Goal: Task Accomplishment & Management: Complete application form

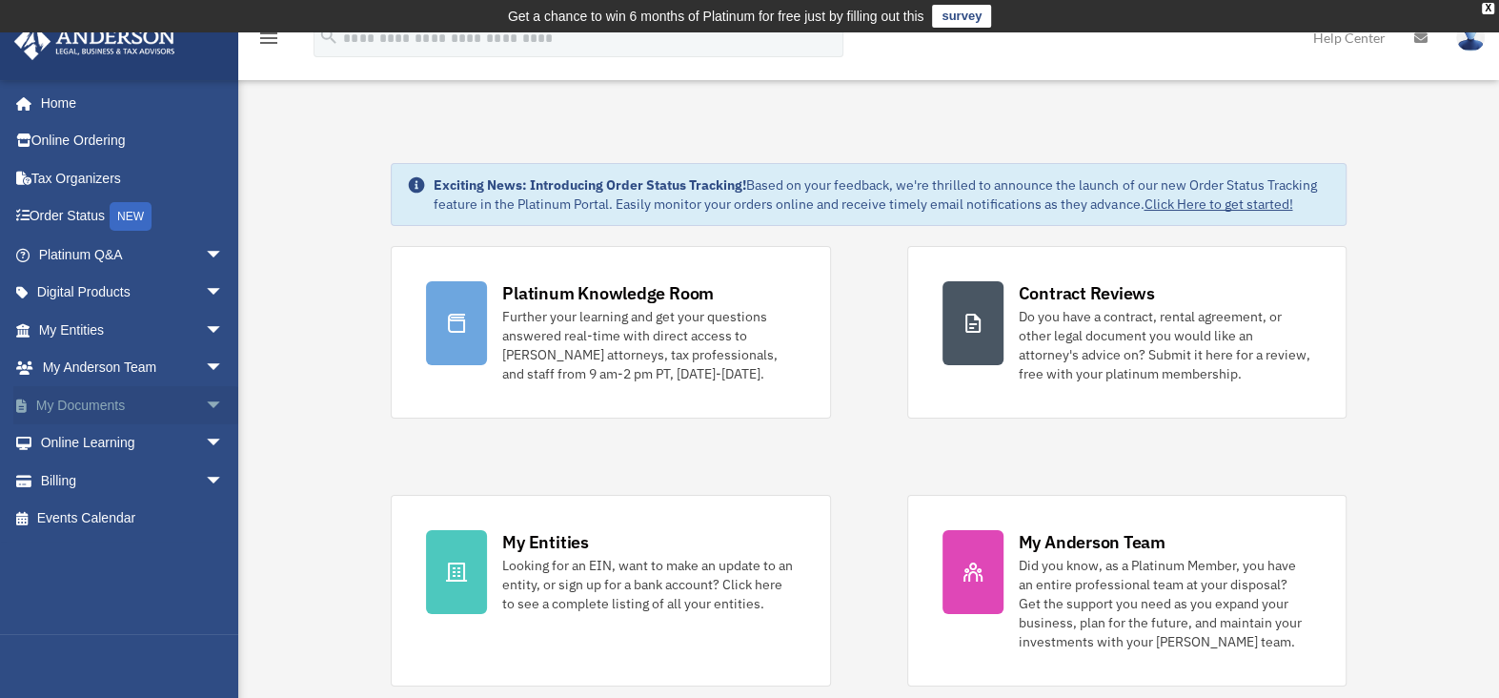
click at [205, 401] on span "arrow_drop_down" at bounding box center [224, 405] width 38 height 39
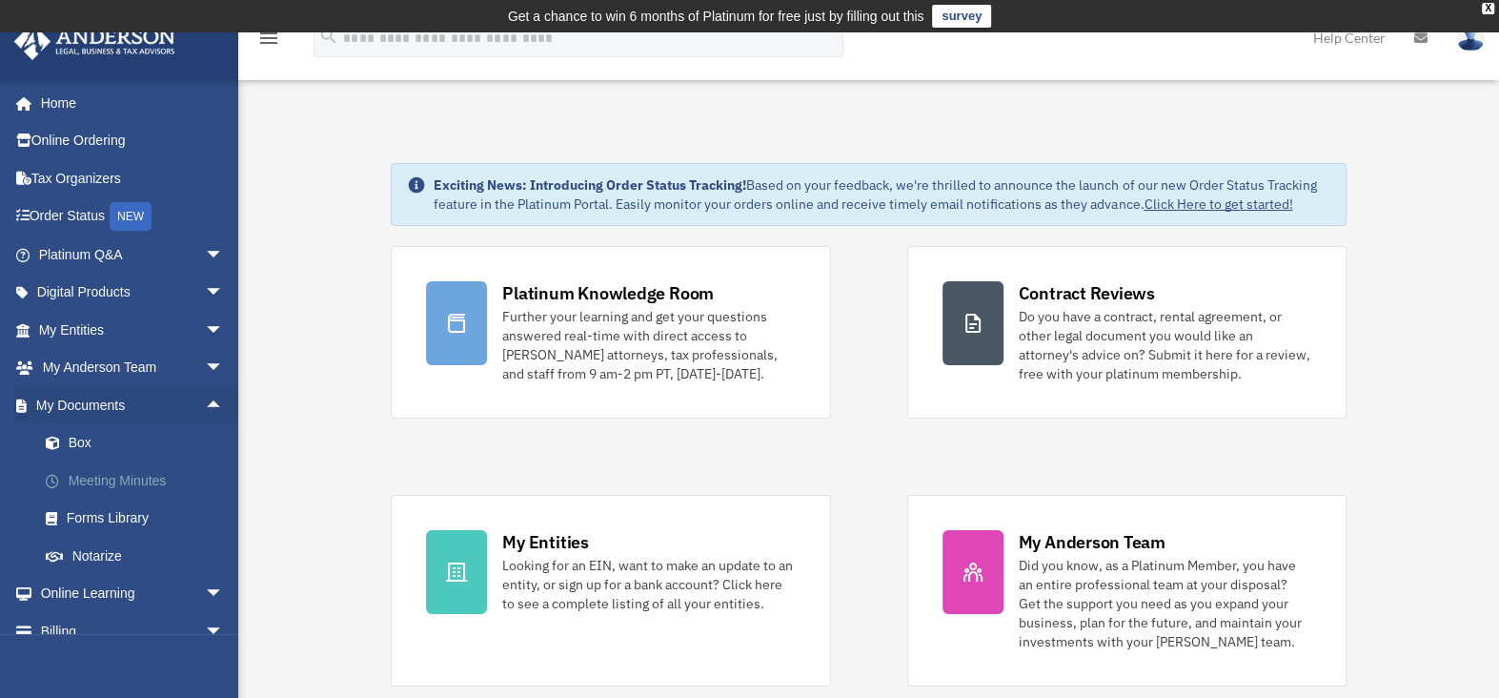
click at [91, 470] on link "Meeting Minutes" at bounding box center [140, 480] width 226 height 38
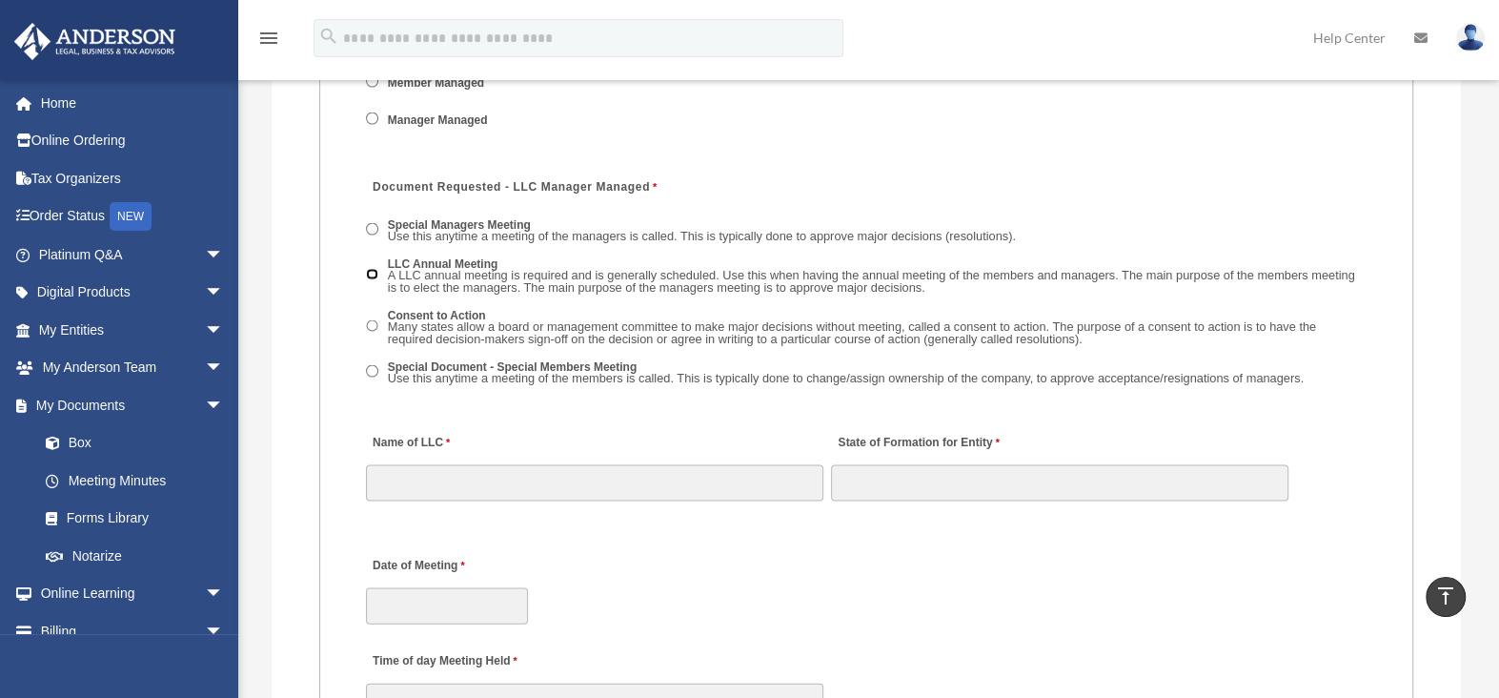
scroll to position [3049, 0]
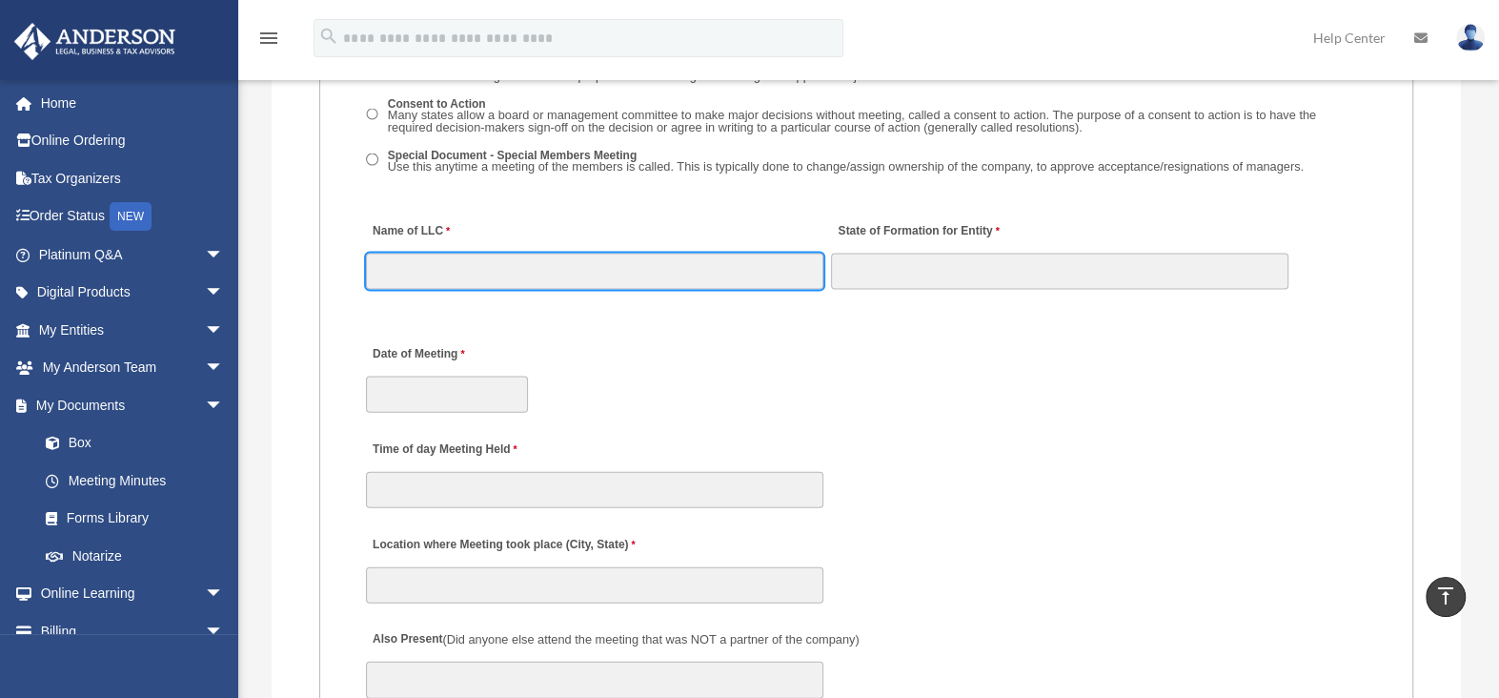
click at [411, 261] on input "Name of LLC" at bounding box center [594, 271] width 457 height 36
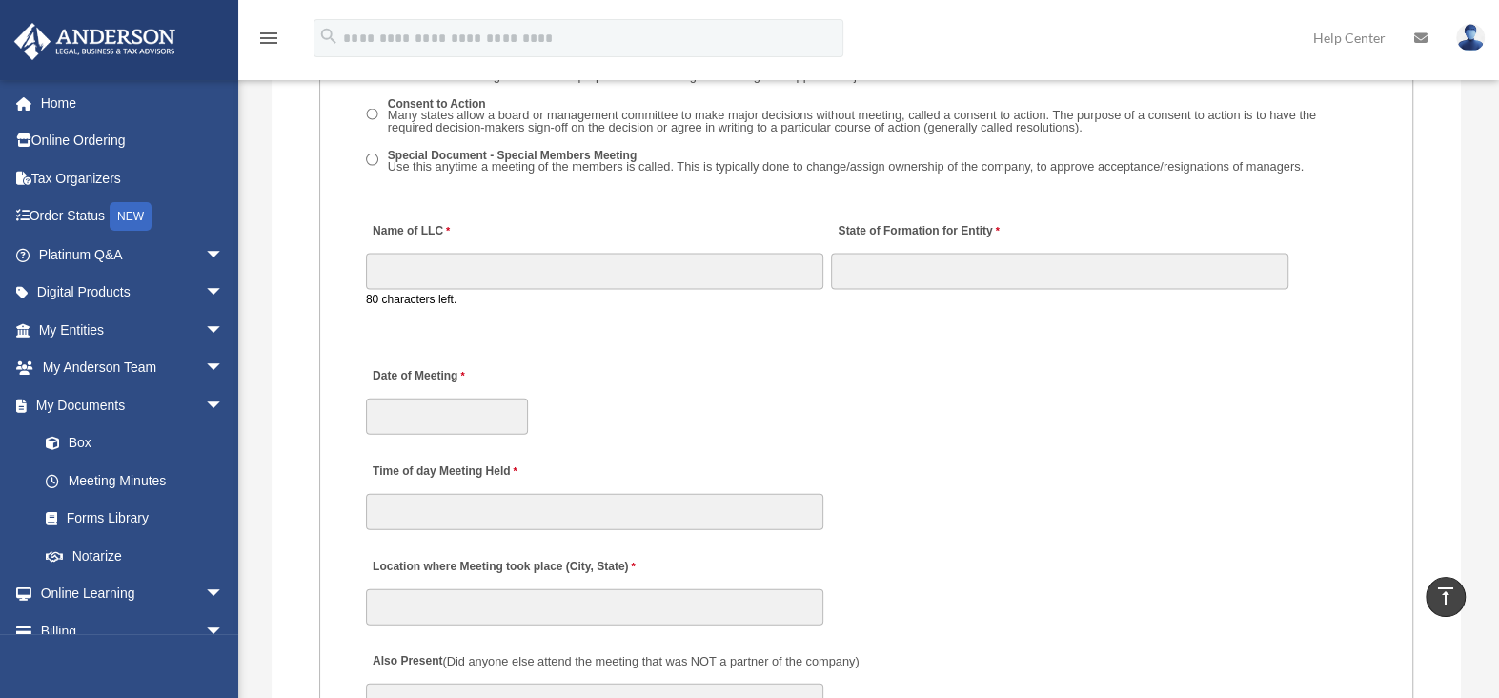
click at [983, 393] on div "Date of Meeting" at bounding box center [866, 396] width 1004 height 84
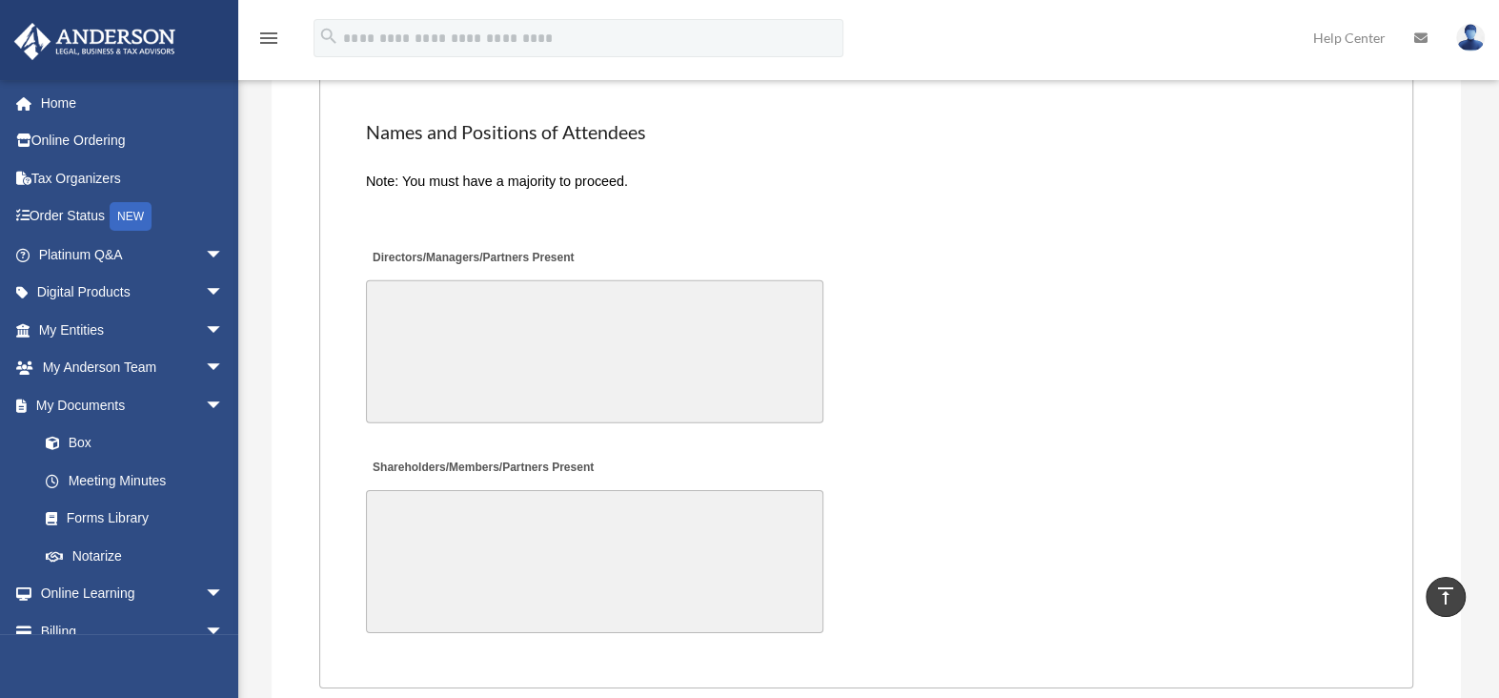
scroll to position [4383, 0]
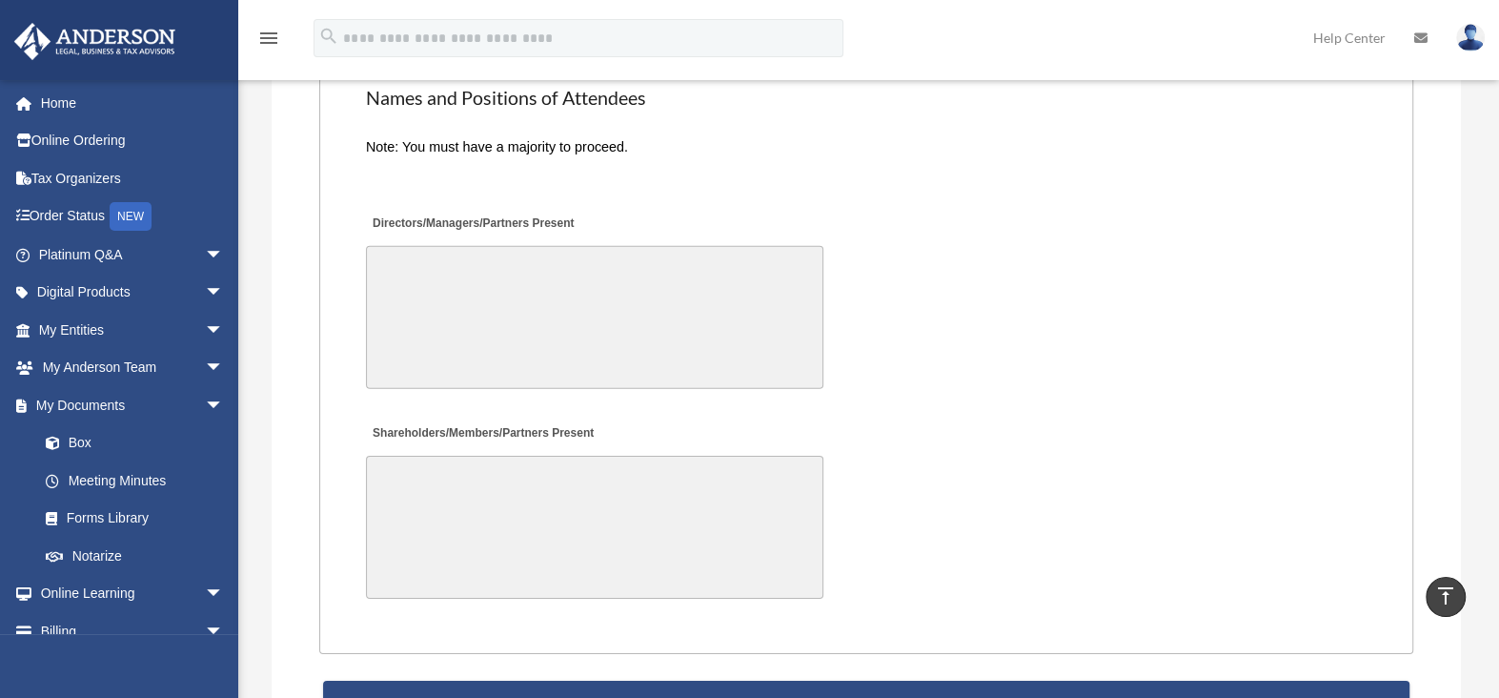
click at [429, 253] on textarea "Directors/Managers/Partners Present" at bounding box center [594, 317] width 457 height 143
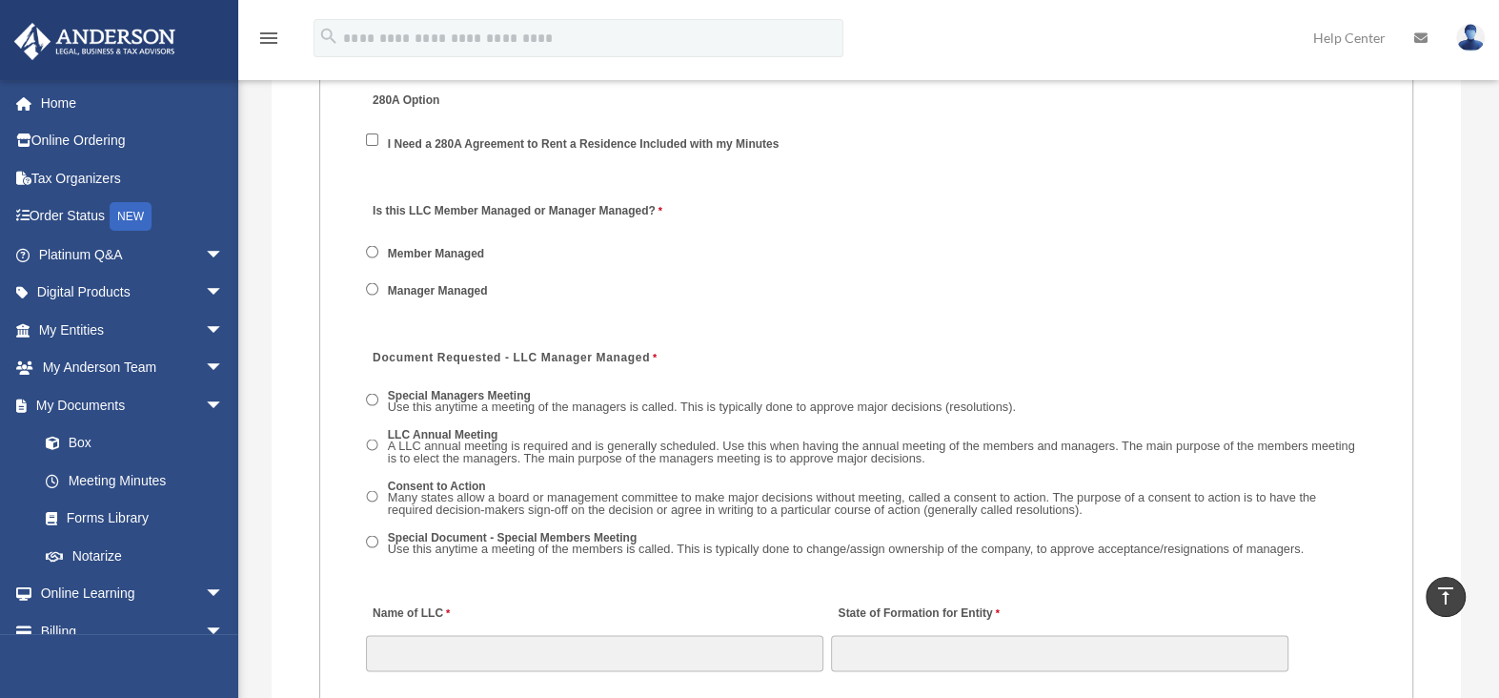
scroll to position [2573, 0]
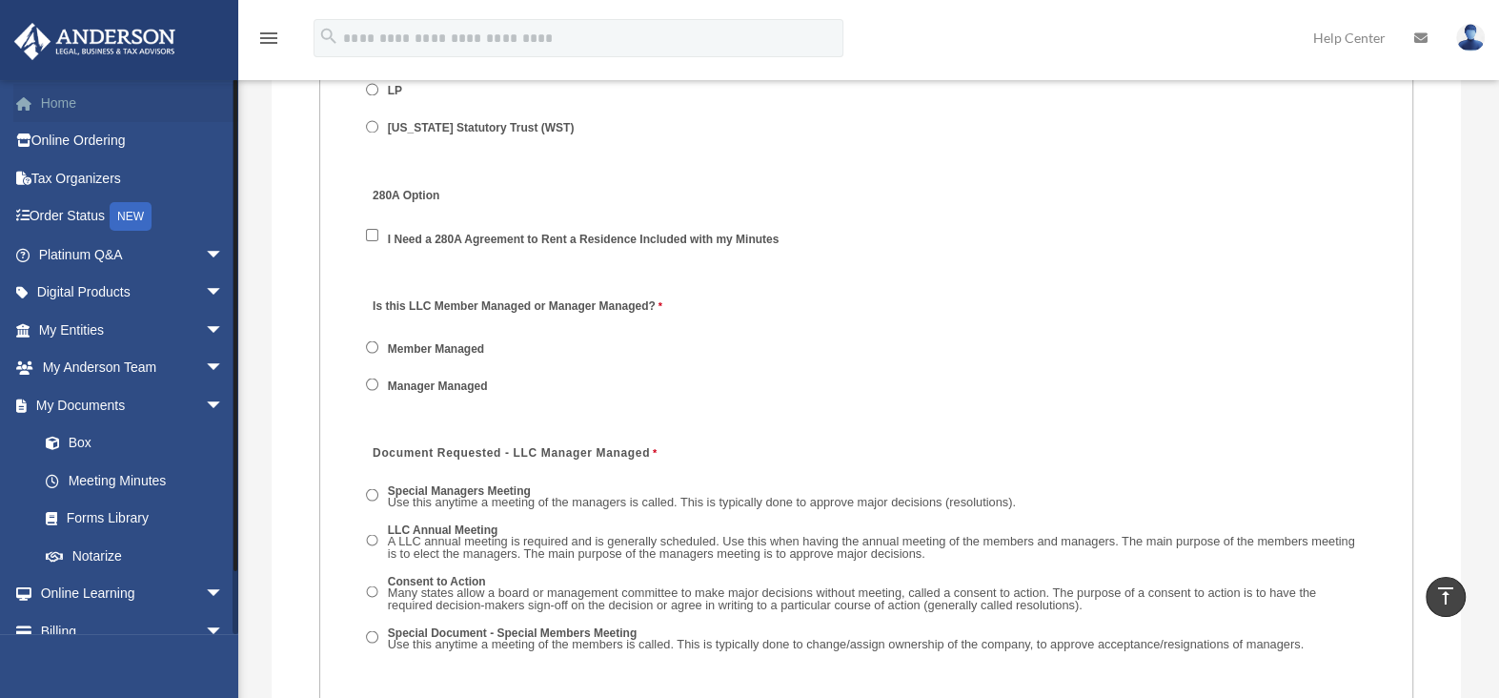
click at [58, 103] on link "Home" at bounding box center [132, 103] width 239 height 38
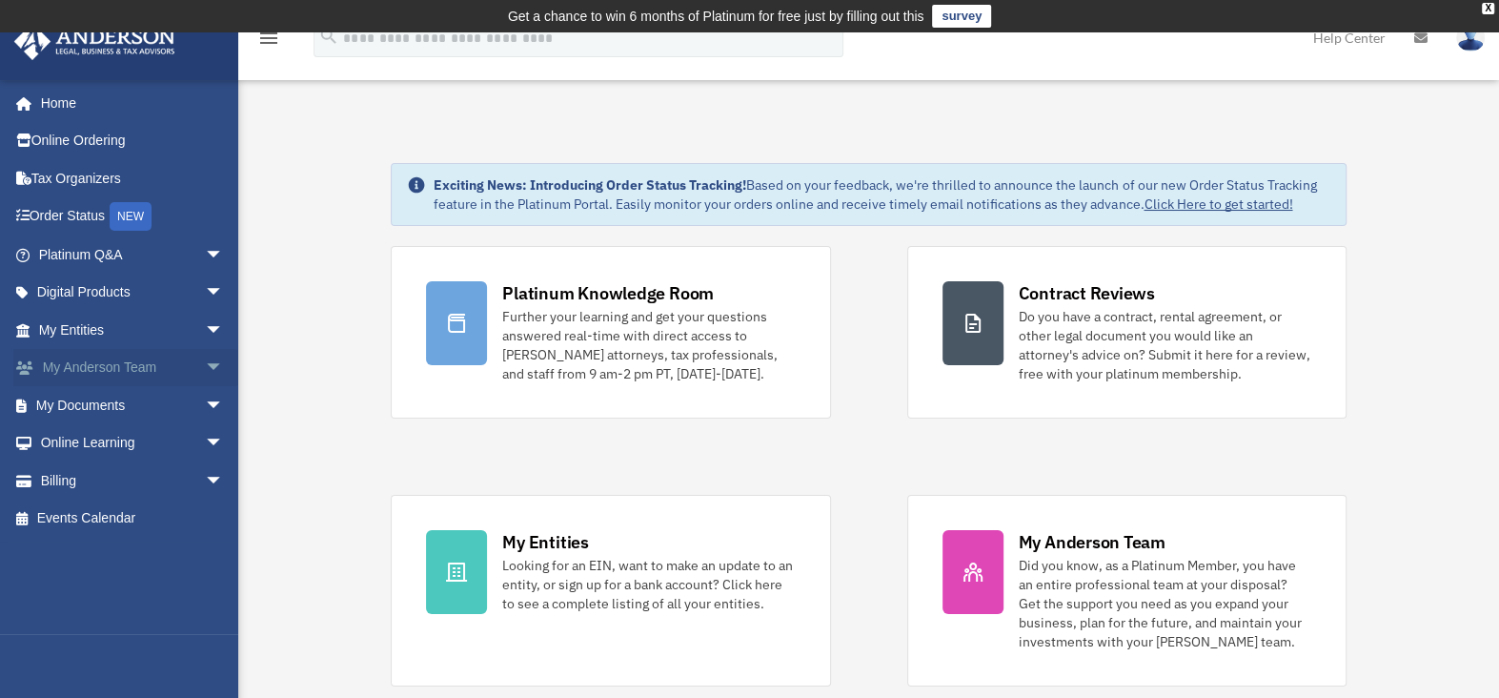
click at [205, 364] on span "arrow_drop_down" at bounding box center [224, 368] width 38 height 39
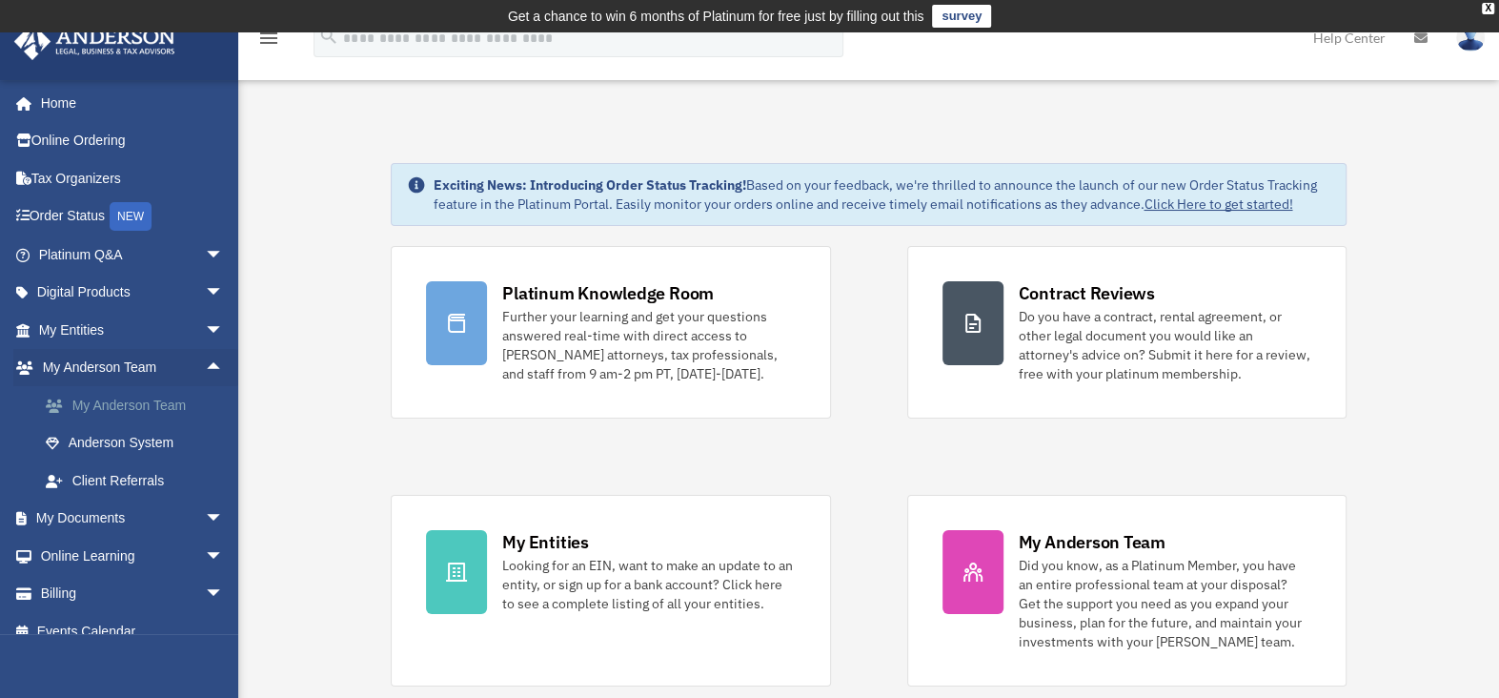
click at [112, 407] on link "My Anderson Team" at bounding box center [140, 405] width 226 height 38
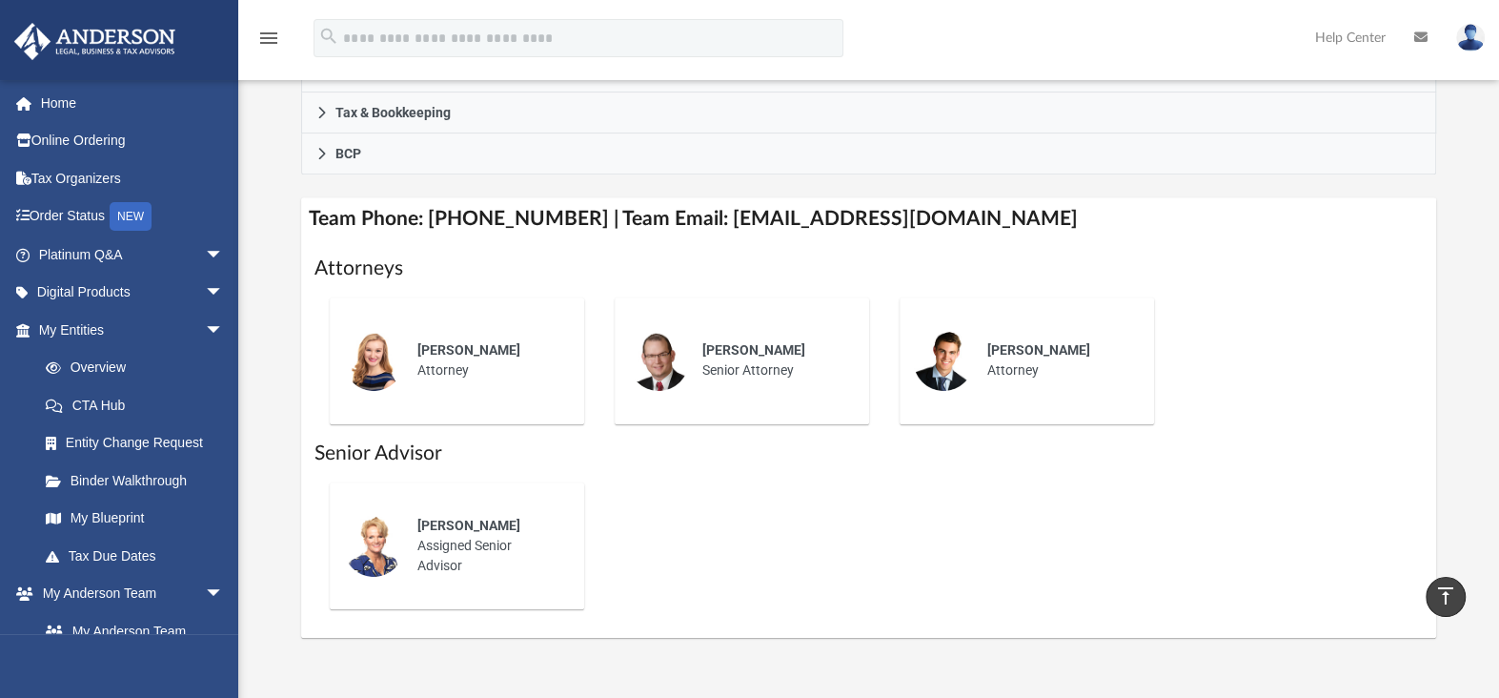
scroll to position [667, 0]
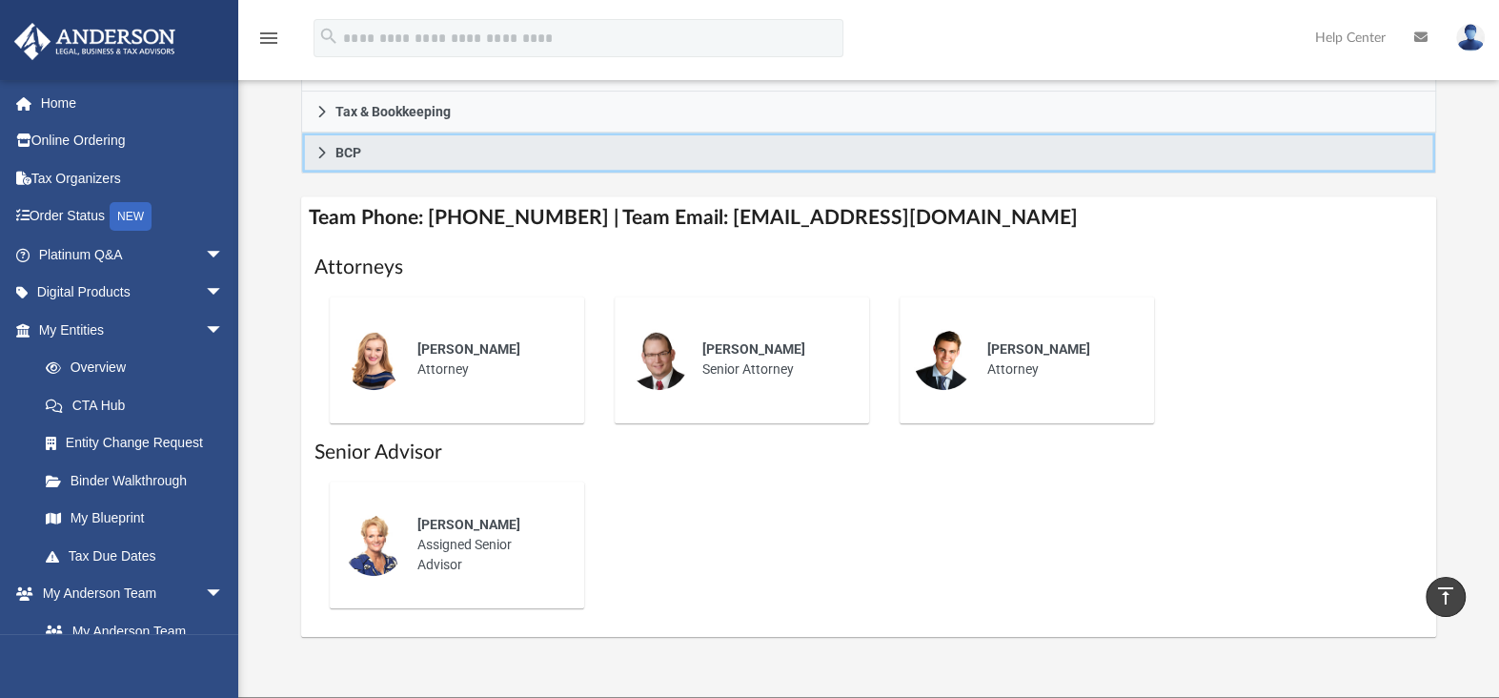
click at [316, 152] on icon at bounding box center [321, 152] width 13 height 13
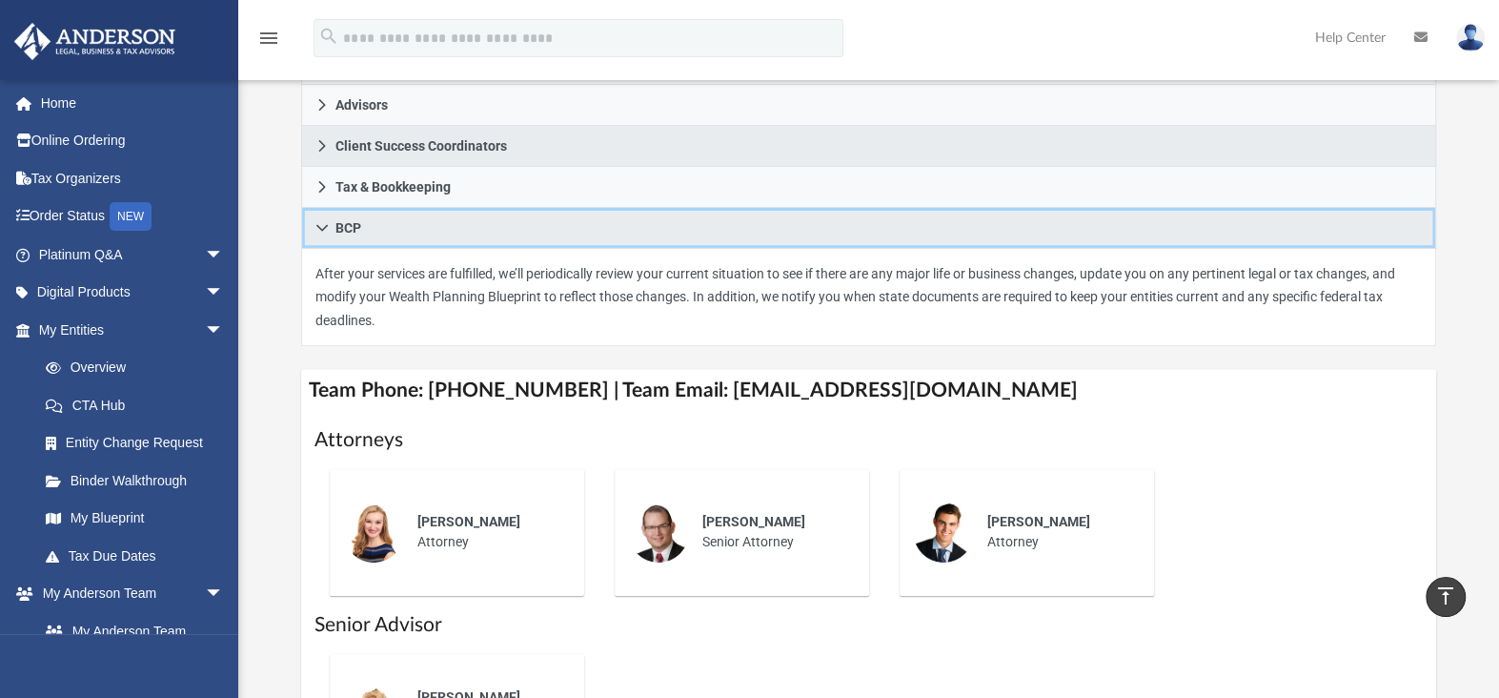
scroll to position [381, 0]
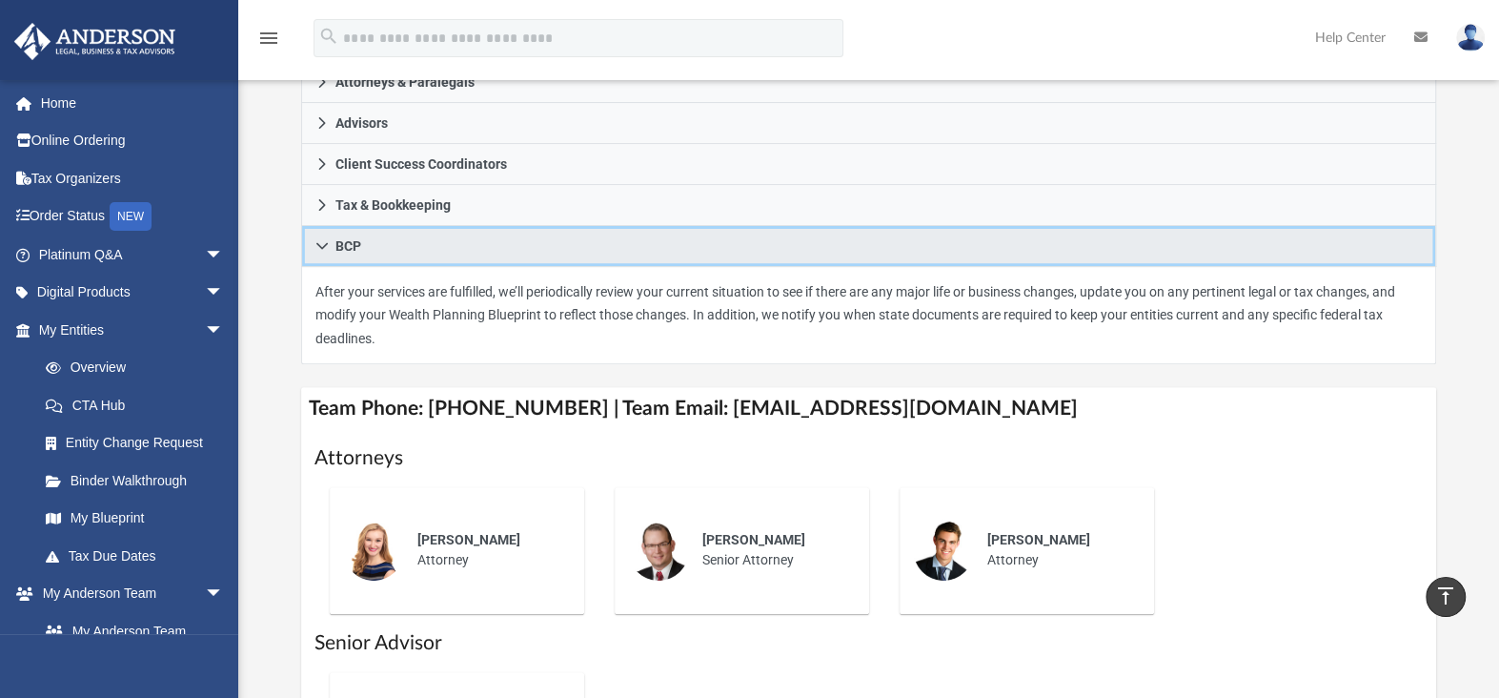
click at [326, 246] on icon at bounding box center [321, 245] width 13 height 13
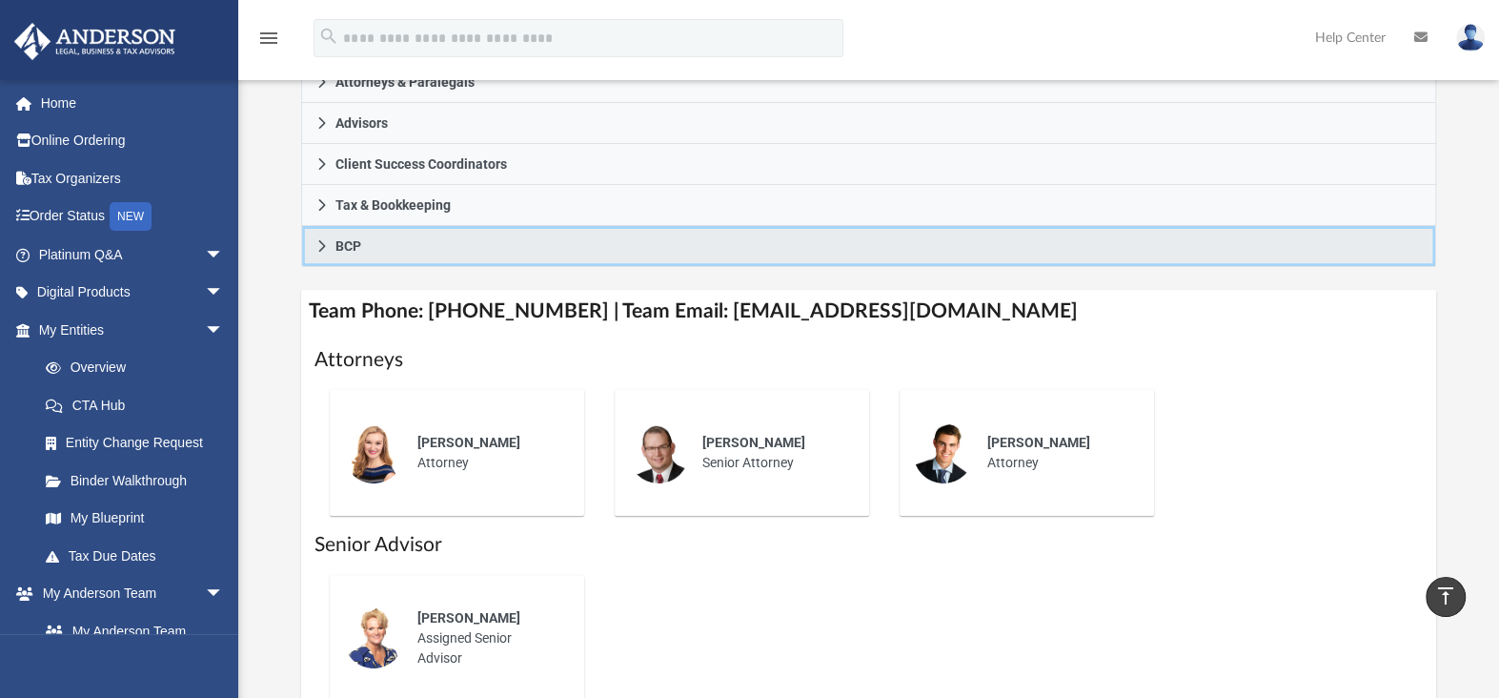
click at [317, 246] on icon at bounding box center [321, 245] width 13 height 13
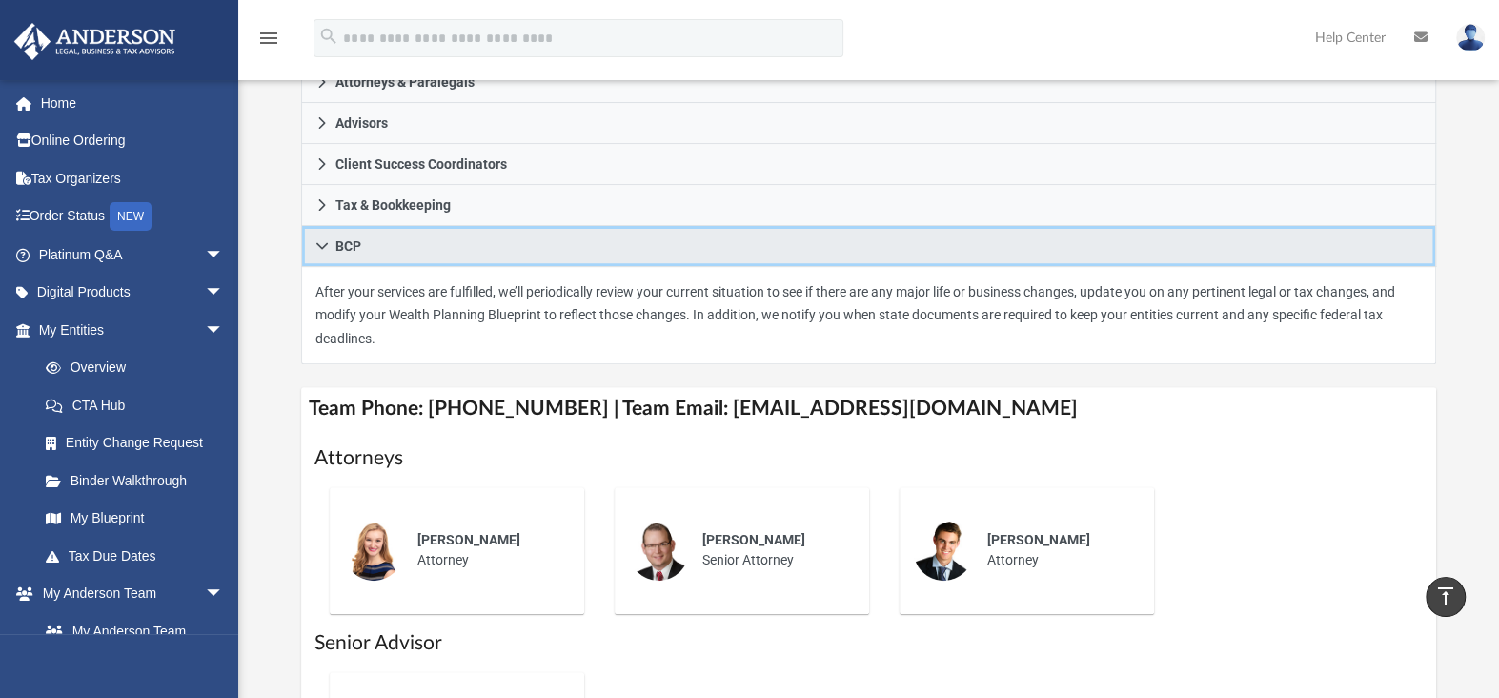
click at [317, 246] on icon at bounding box center [321, 245] width 13 height 13
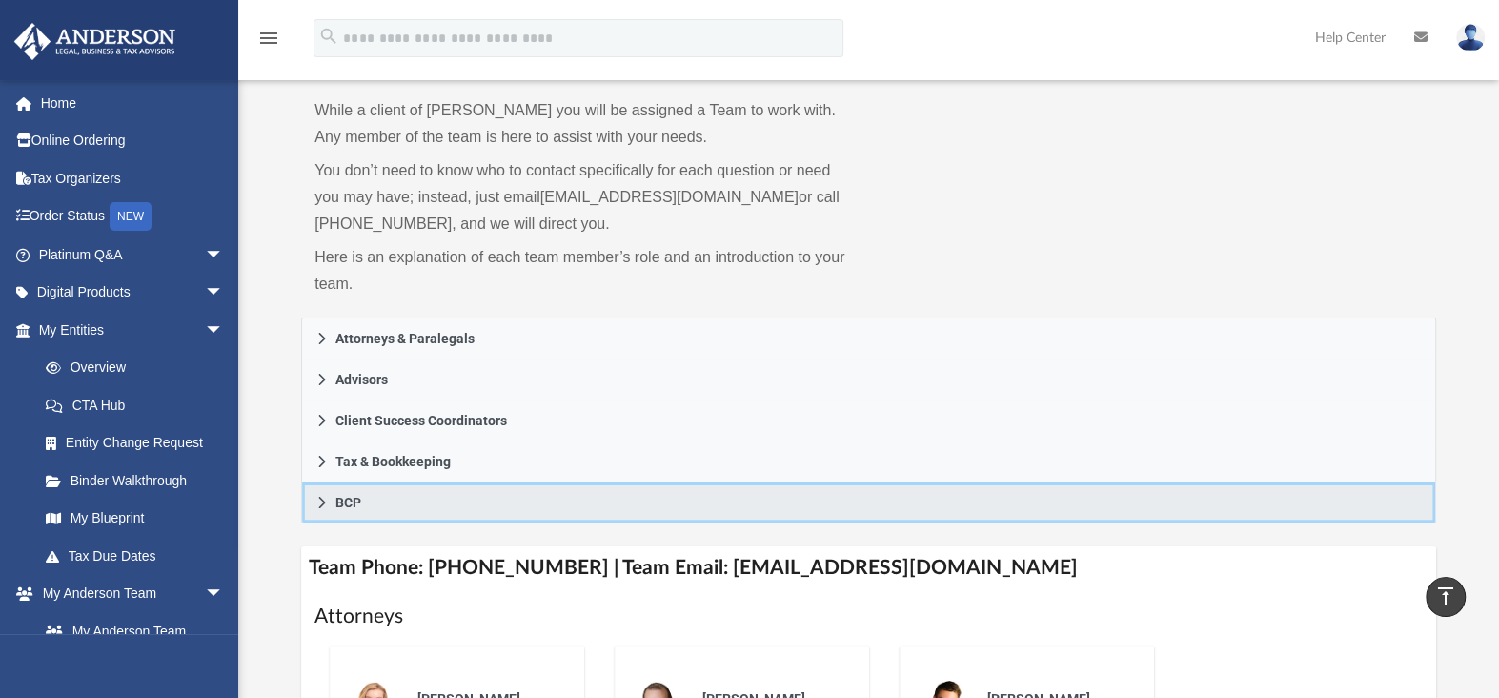
scroll to position [0, 0]
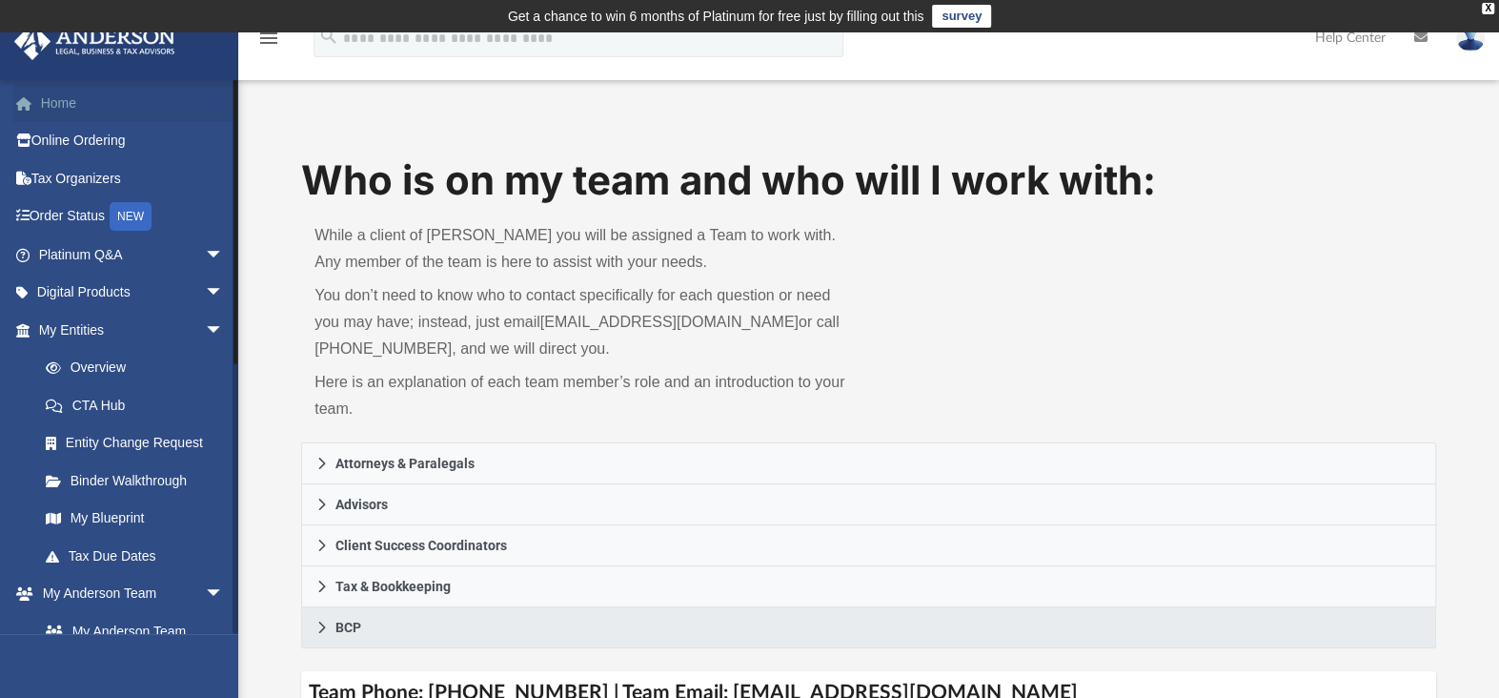
click at [45, 109] on link "Home" at bounding box center [132, 103] width 239 height 38
